Goal: Information Seeking & Learning: Learn about a topic

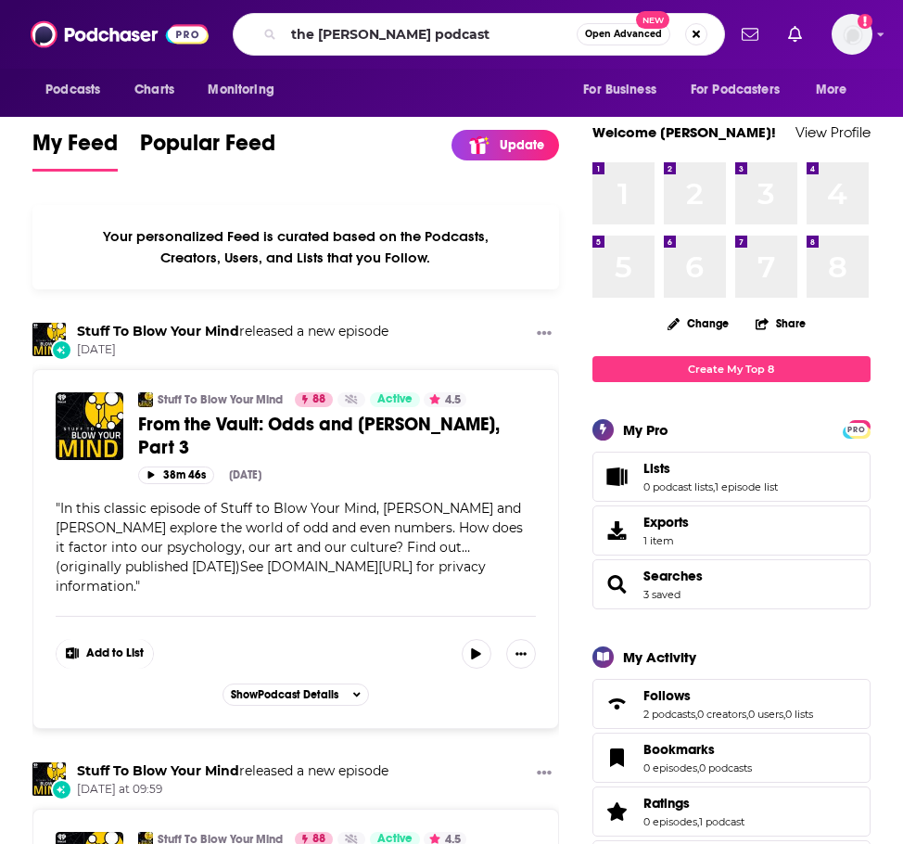
type input "the [PERSON_NAME] podcast"
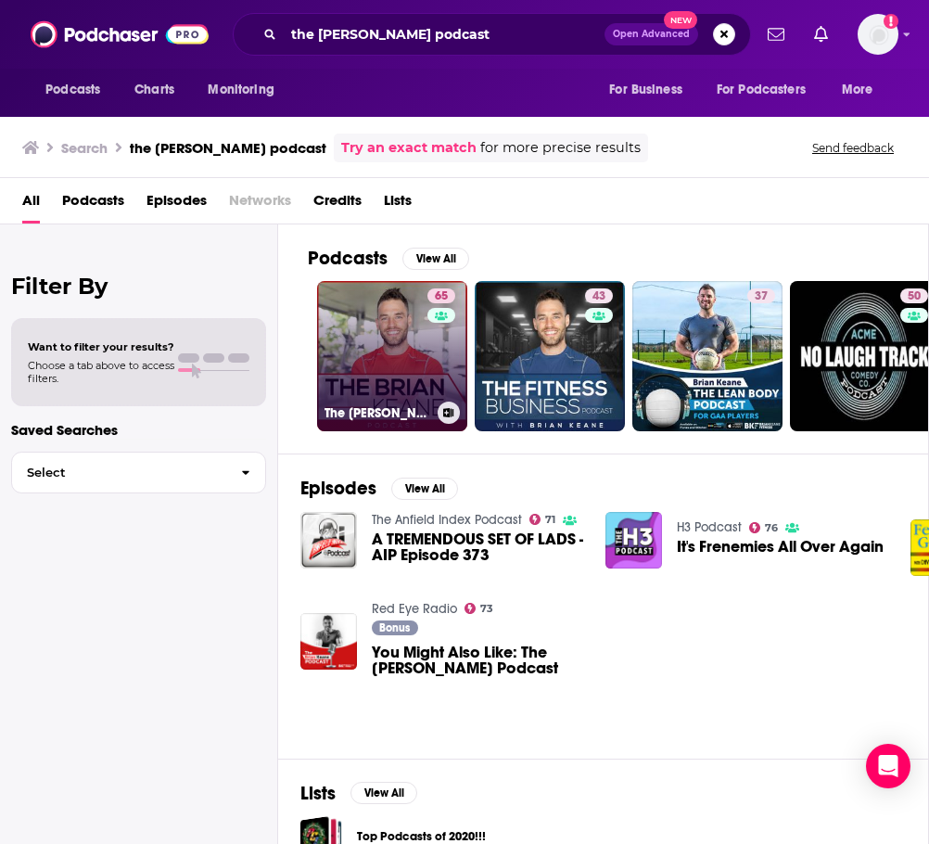
click at [419, 337] on link "65 The [PERSON_NAME] Podcast" at bounding box center [392, 356] width 150 height 150
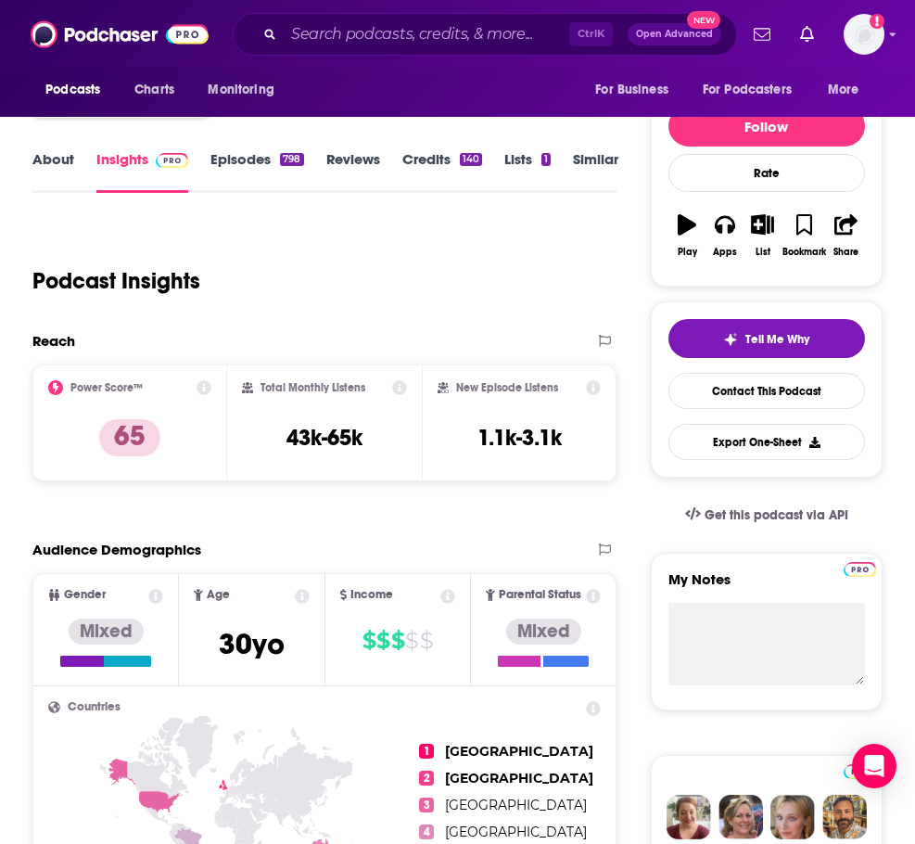
scroll to position [185, 0]
